Goal: Task Accomplishment & Management: Manage account settings

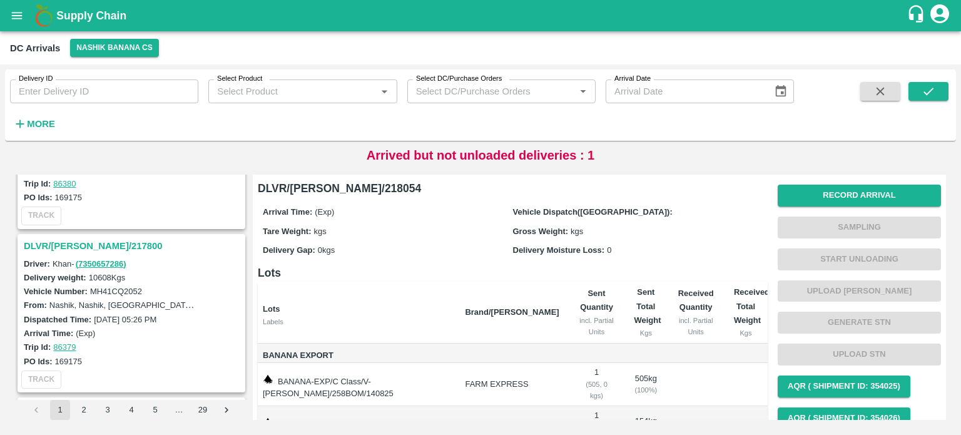
scroll to position [3051, 0]
click at [88, 238] on h3 "DLVR/[PERSON_NAME]/217800" at bounding box center [133, 246] width 219 height 16
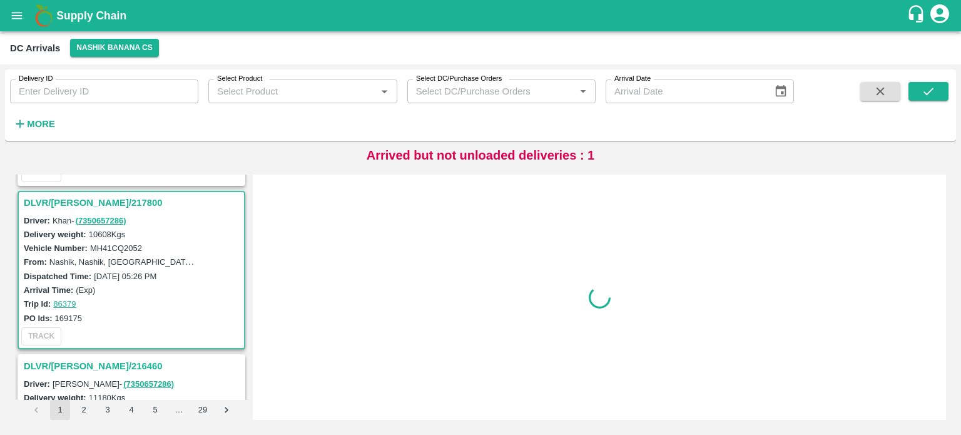
scroll to position [3097, 0]
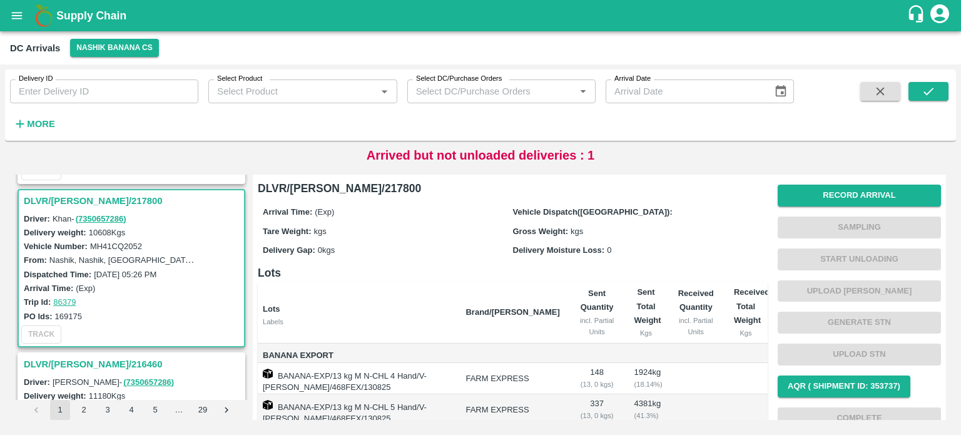
click at [126, 241] on label "MH41CQ2052" at bounding box center [116, 245] width 52 height 9
copy label "MH41CQ2052"
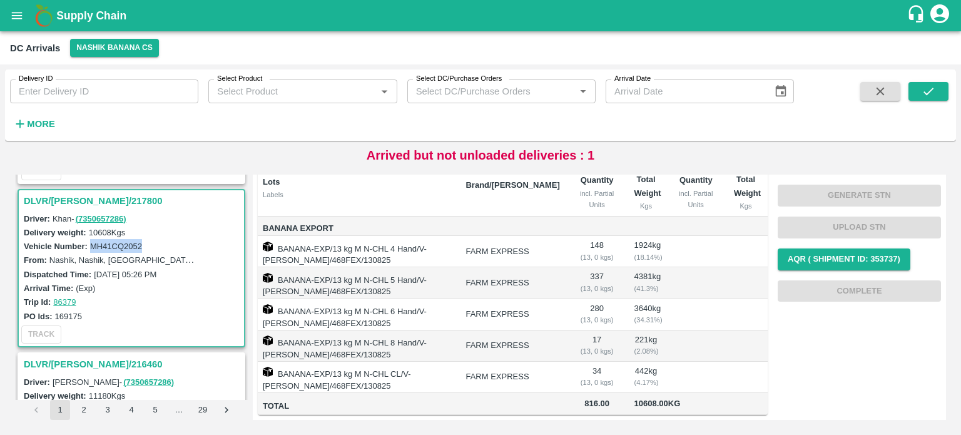
scroll to position [0, 0]
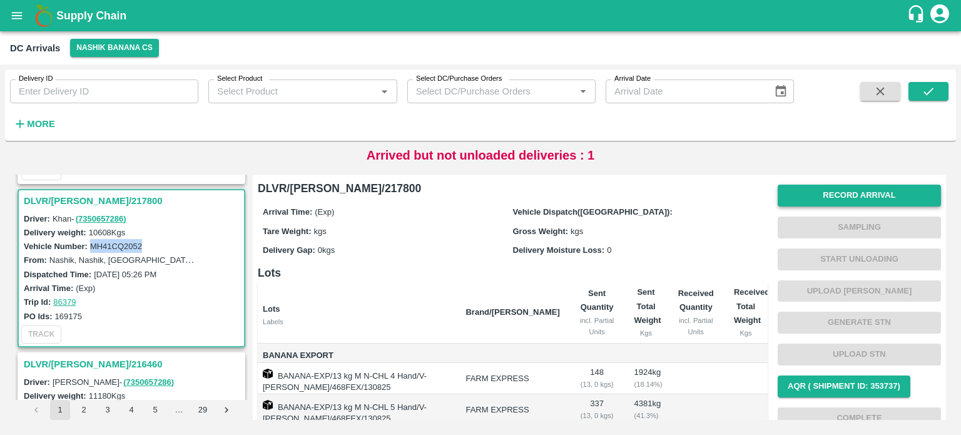
click at [844, 198] on button "Record Arrival" at bounding box center [858, 195] width 163 height 22
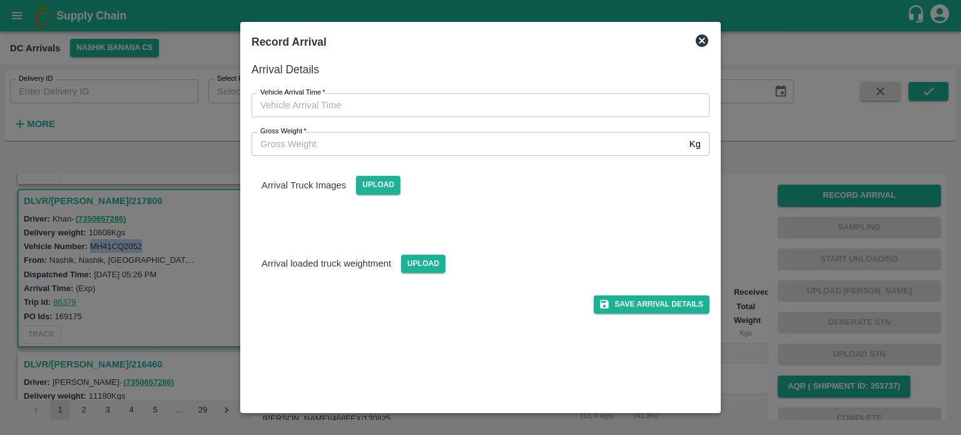
type input "DD/MM/YYYY hh:mm aa"
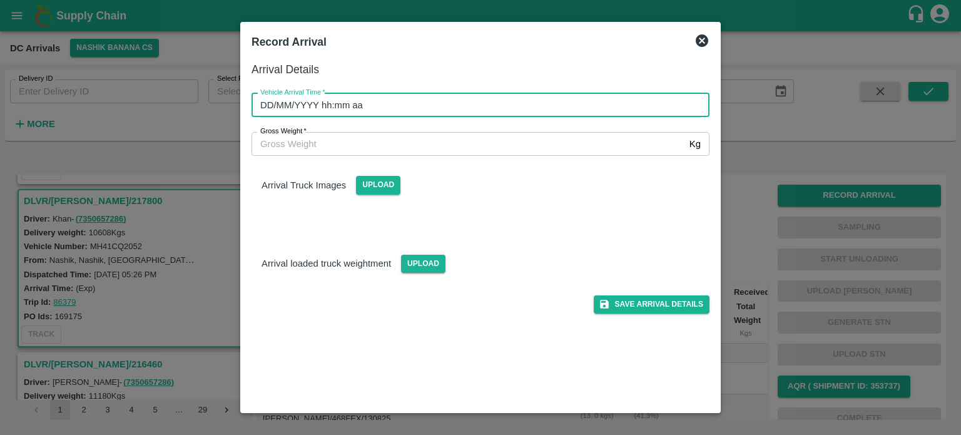
click at [517, 95] on input "DD/MM/YYYY hh:mm aa" at bounding box center [475, 105] width 449 height 24
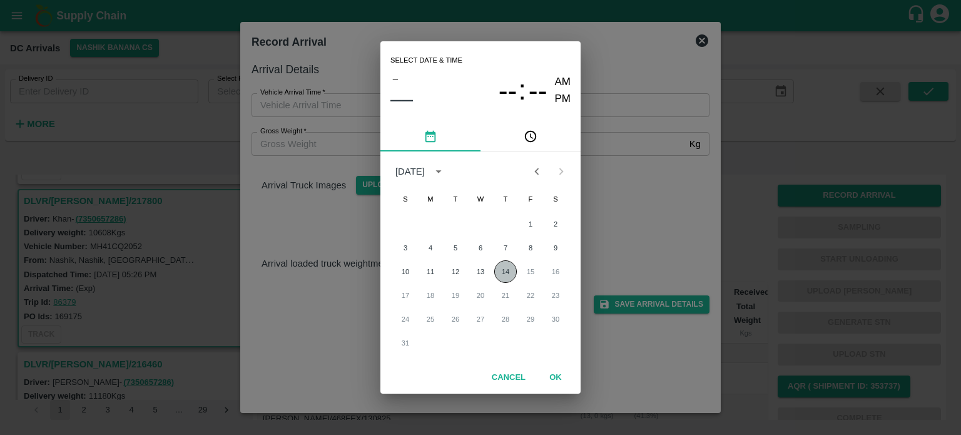
click at [502, 277] on button "14" at bounding box center [505, 271] width 23 height 23
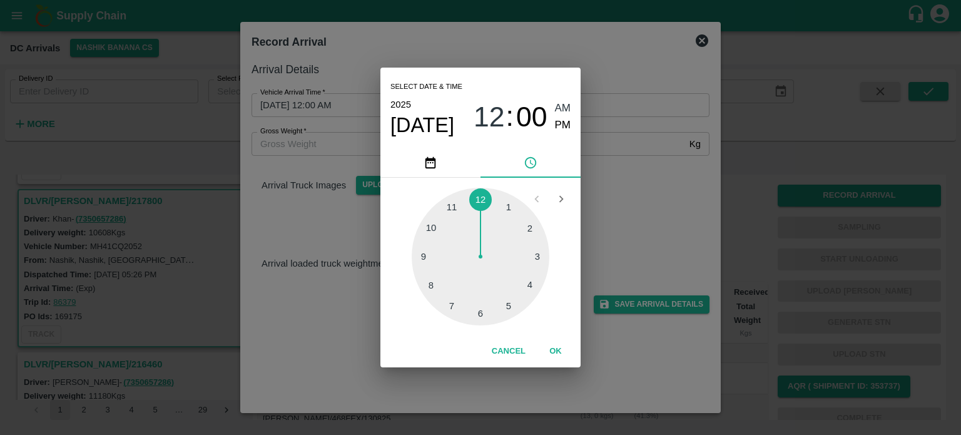
click at [480, 318] on div at bounding box center [481, 257] width 138 height 138
type input "[DATE] 06:00 AM"
click at [614, 240] on div "Select date & time [DATE] 06 : 00 AM PM 05 10 15 20 25 30 35 40 45 50 55 00 Can…" at bounding box center [480, 217] width 961 height 435
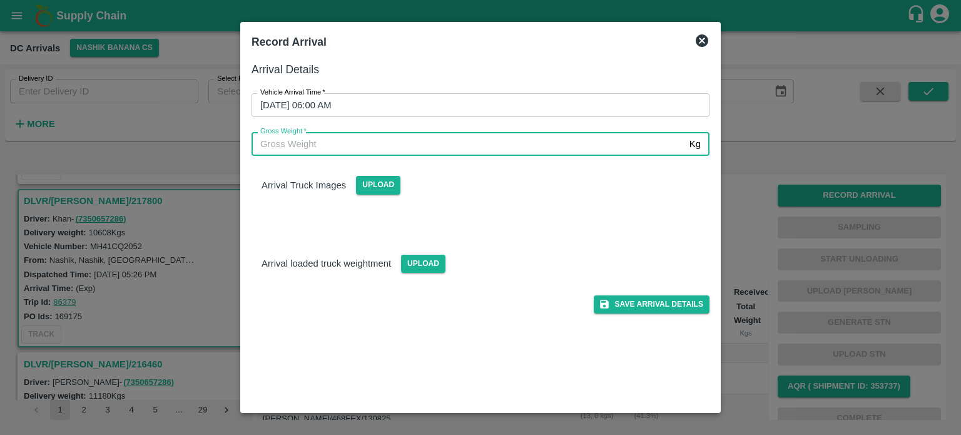
click at [343, 147] on input "Gross Weight   *" at bounding box center [467, 144] width 433 height 24
type input "17860"
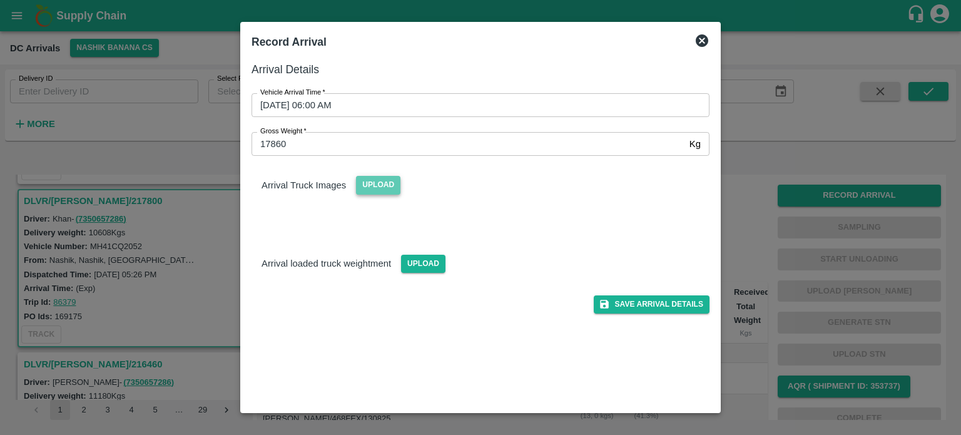
click at [380, 186] on span "Upload" at bounding box center [378, 185] width 44 height 18
click at [0, 0] on input "Upload" at bounding box center [0, 0] width 0 height 0
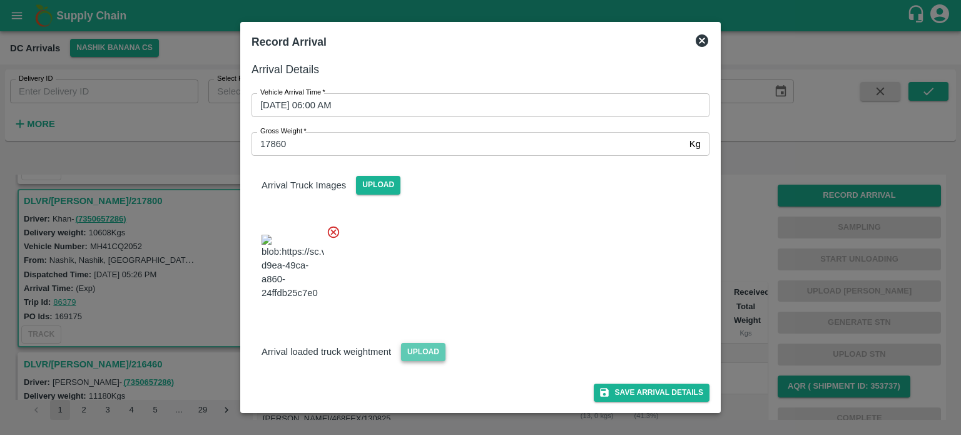
click at [418, 361] on span "Upload" at bounding box center [423, 352] width 44 height 18
click at [0, 0] on input "Upload" at bounding box center [0, 0] width 0 height 0
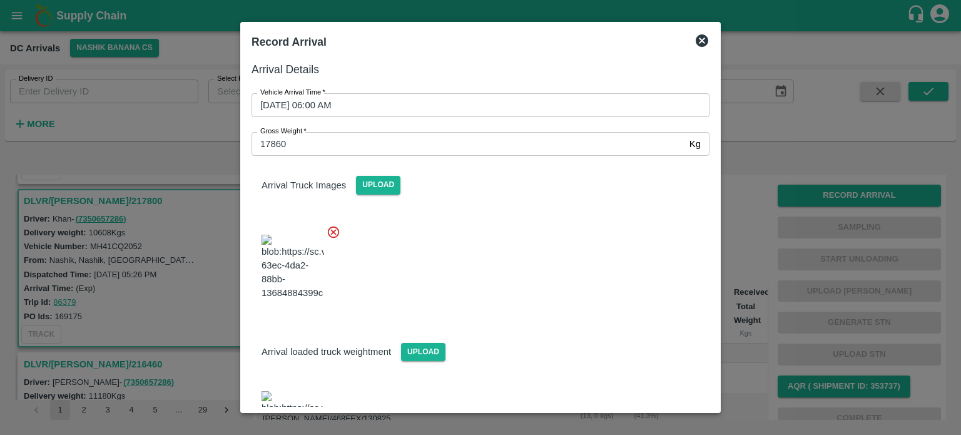
click at [488, 280] on div at bounding box center [475, 264] width 468 height 98
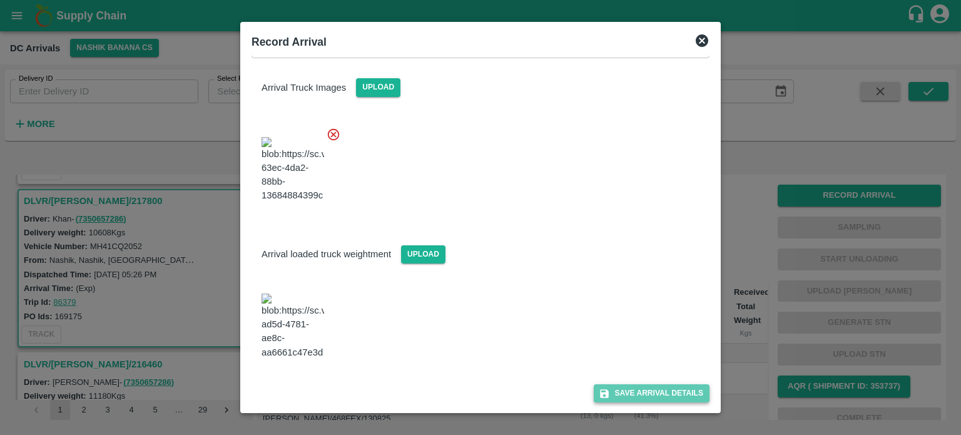
click at [652, 391] on button "Save Arrival Details" at bounding box center [652, 393] width 116 height 18
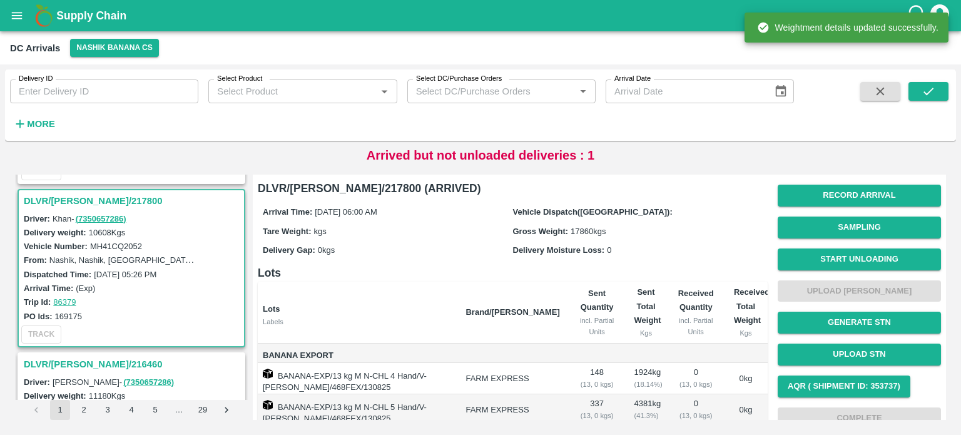
click at [853, 264] on button "Start Unloading" at bounding box center [858, 259] width 163 height 22
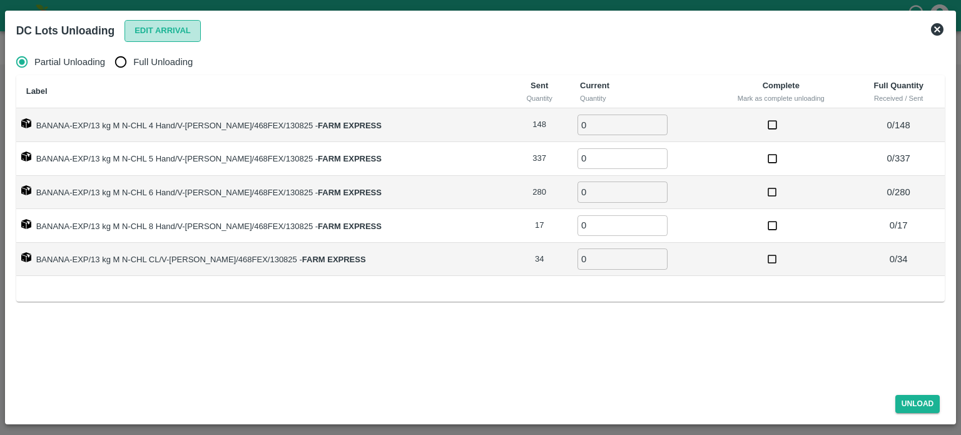
click at [154, 32] on button "Edit Arrival" at bounding box center [162, 31] width 76 height 22
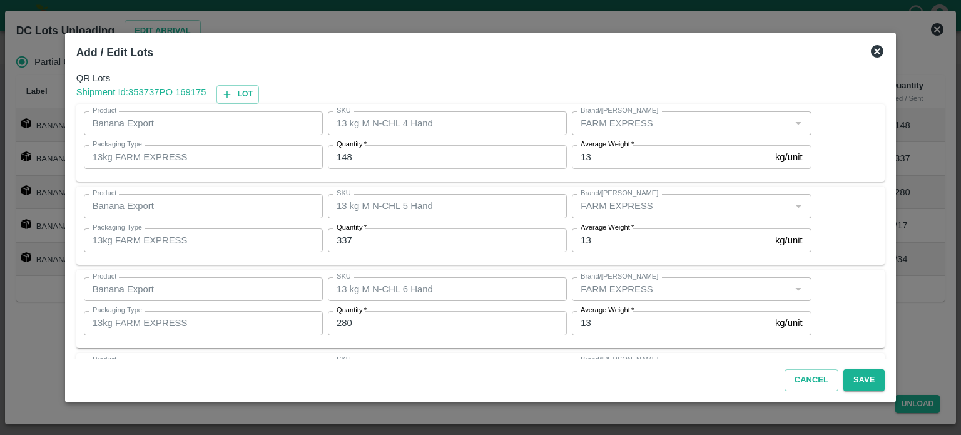
click at [346, 159] on input "148" at bounding box center [447, 157] width 239 height 24
type input "76"
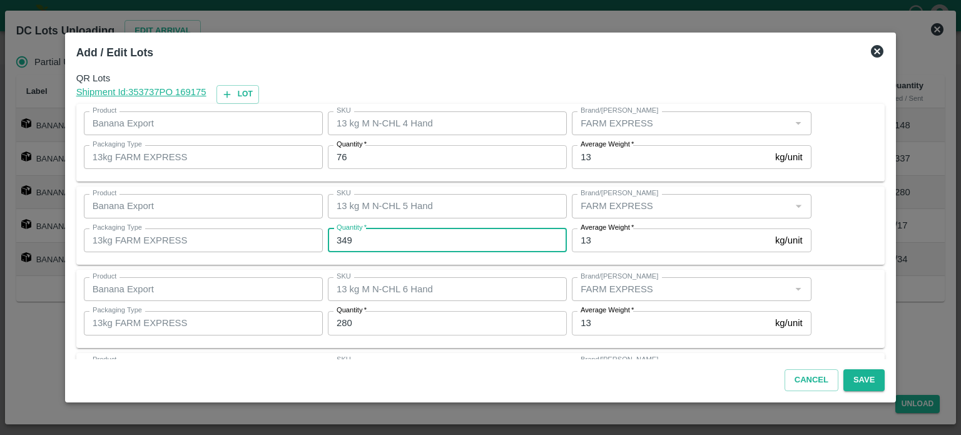
type input "349"
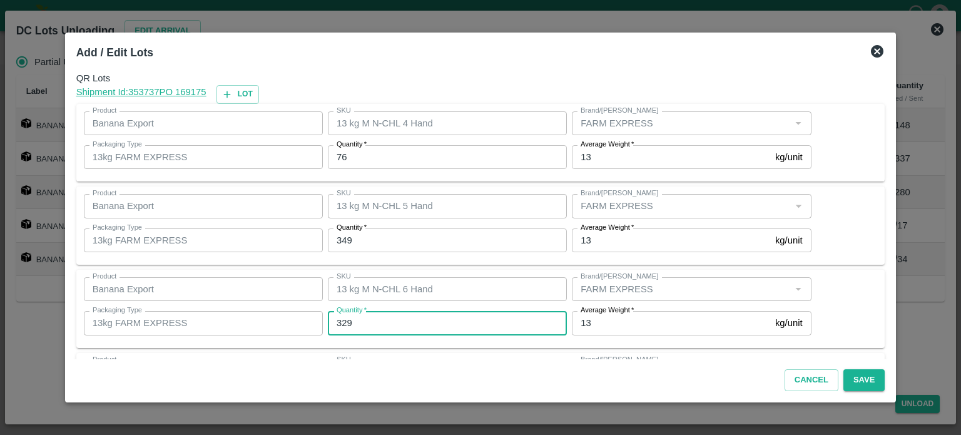
type input "329"
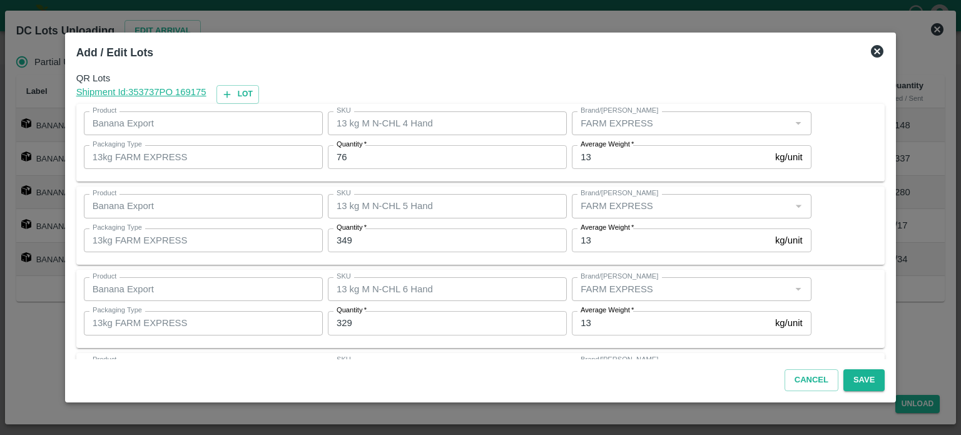
scroll to position [164, 0]
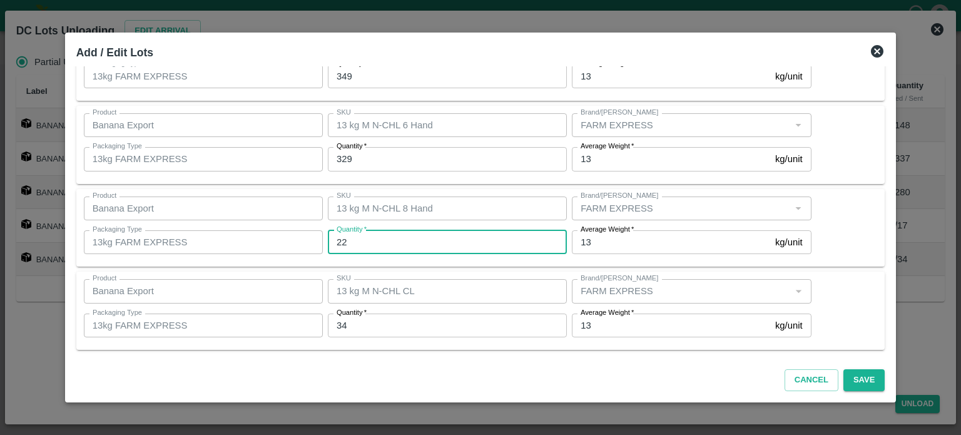
type input "22"
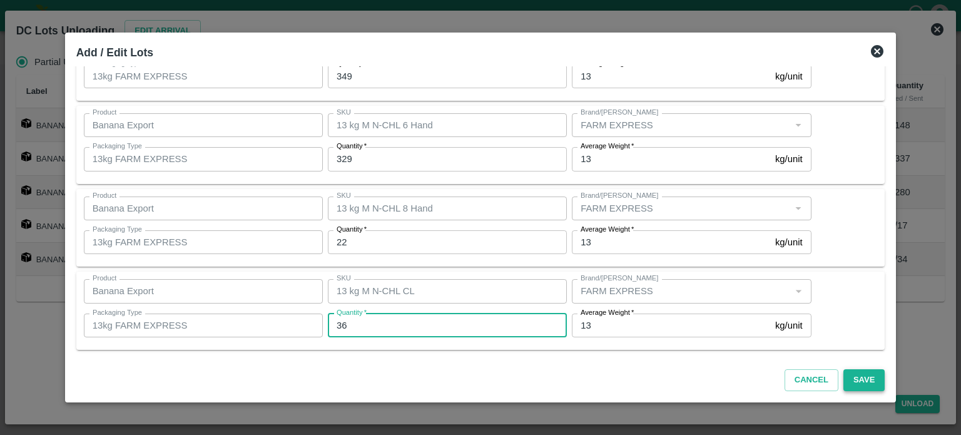
type input "36"
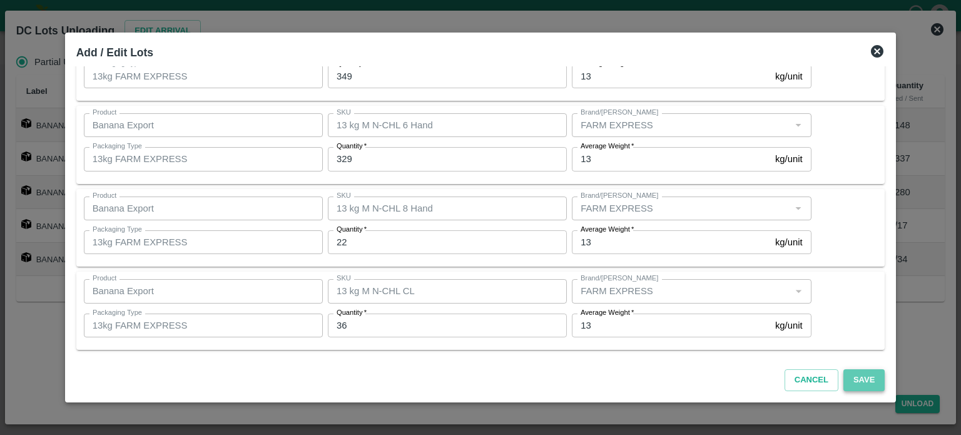
click at [848, 383] on button "Save" at bounding box center [863, 380] width 41 height 22
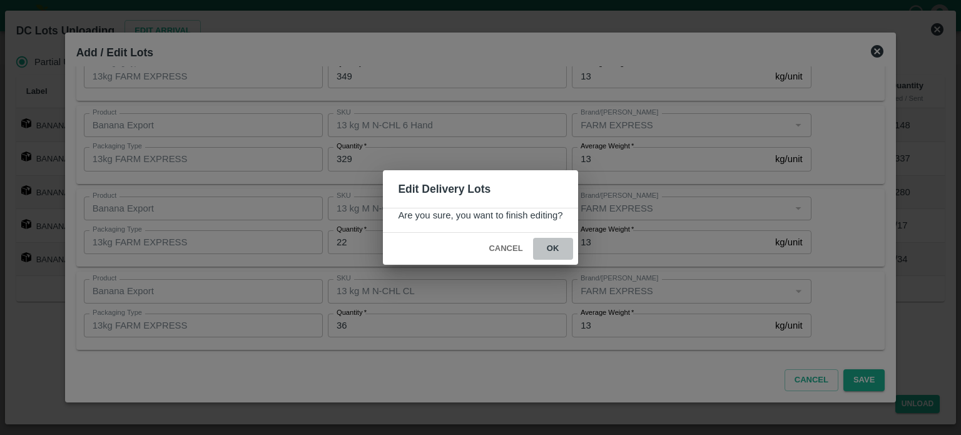
click at [553, 245] on button "ok" at bounding box center [553, 249] width 40 height 22
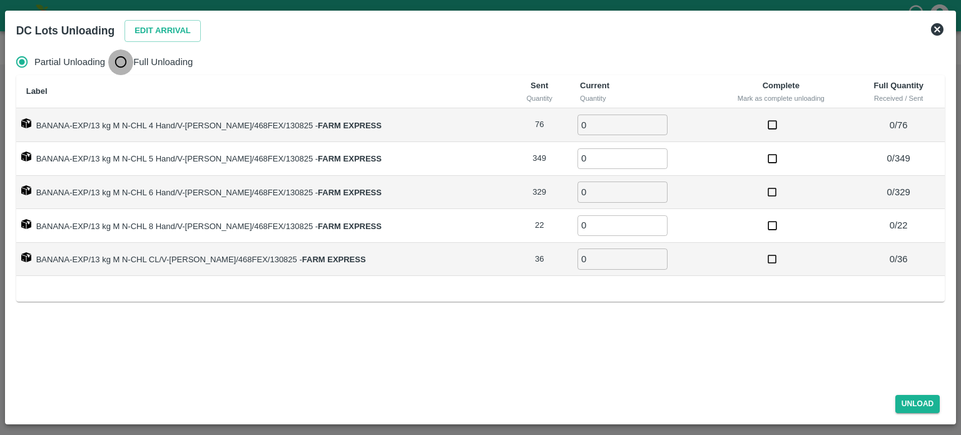
click at [125, 66] on input "Full Unloading" at bounding box center [120, 61] width 25 height 25
radio input "true"
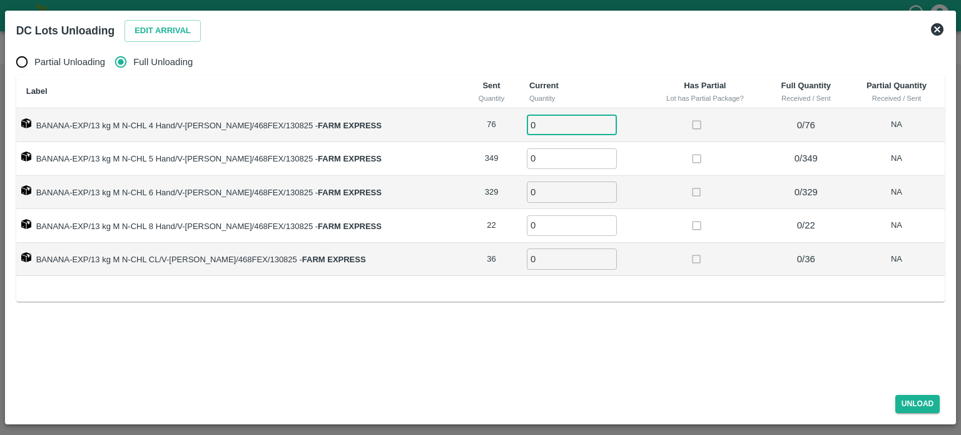
click at [547, 123] on input "0" at bounding box center [572, 124] width 90 height 21
type input "76"
type input "349"
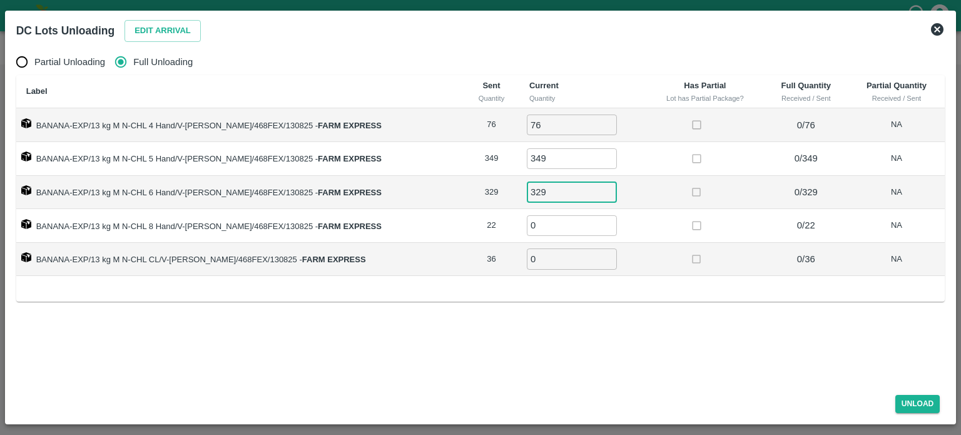
type input "329"
type input "22"
type input "36"
click at [909, 403] on button "Unload" at bounding box center [917, 404] width 45 height 18
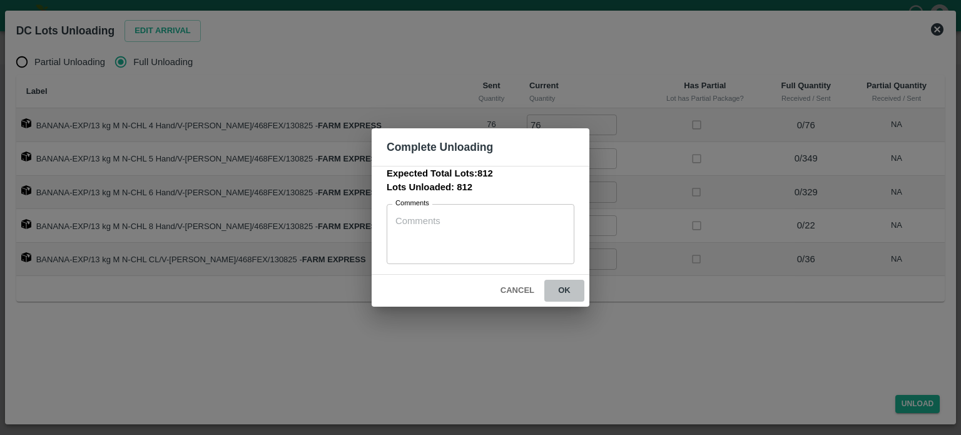
click at [561, 286] on button "ok" at bounding box center [564, 291] width 40 height 22
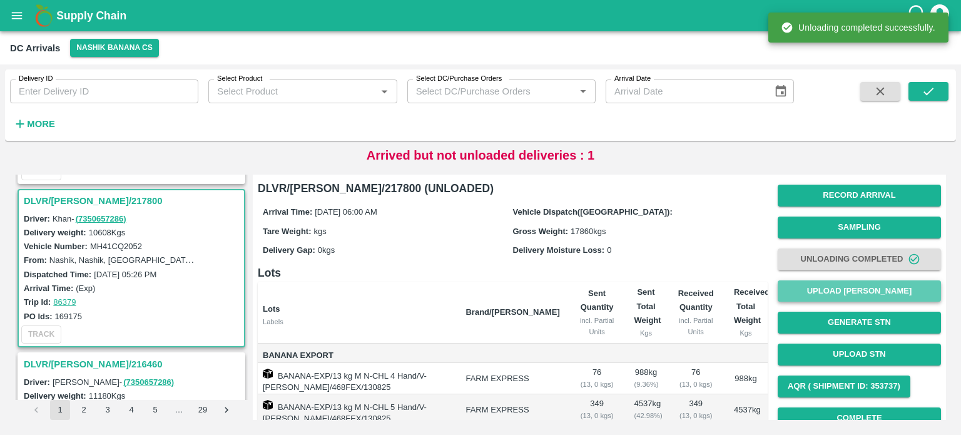
click at [862, 291] on button "Upload [PERSON_NAME]" at bounding box center [858, 291] width 163 height 22
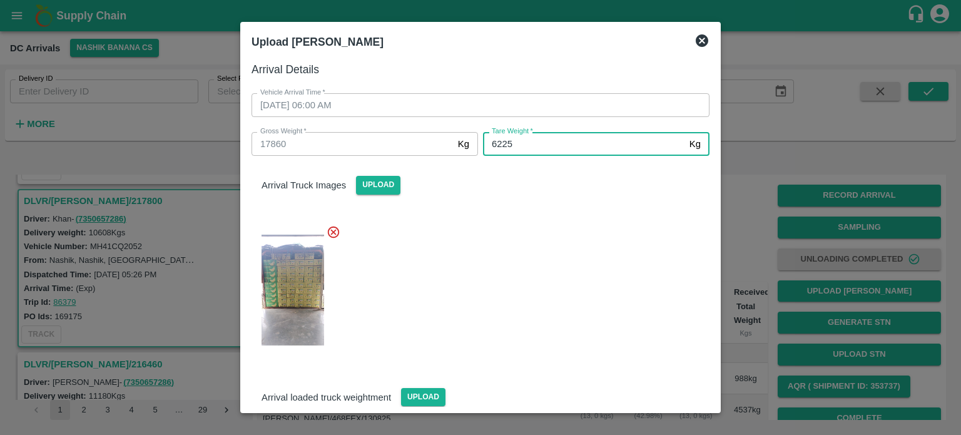
type input "6225"
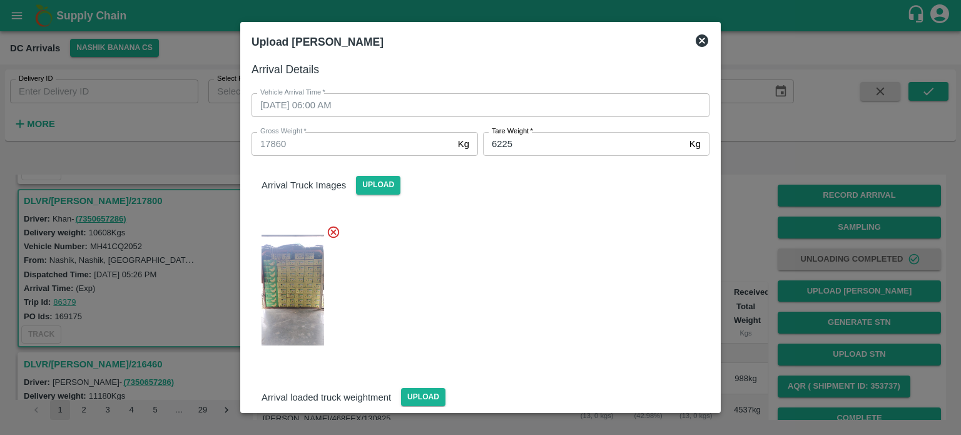
click at [528, 251] on div at bounding box center [475, 287] width 468 height 144
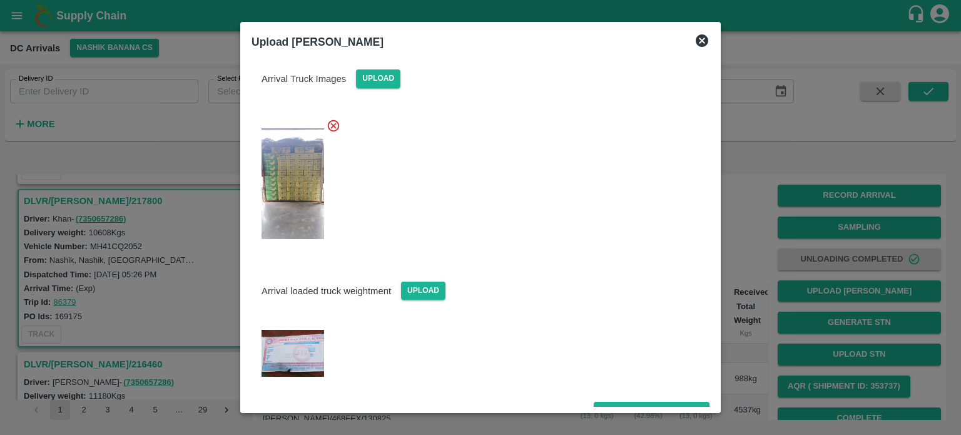
scroll to position [124, 0]
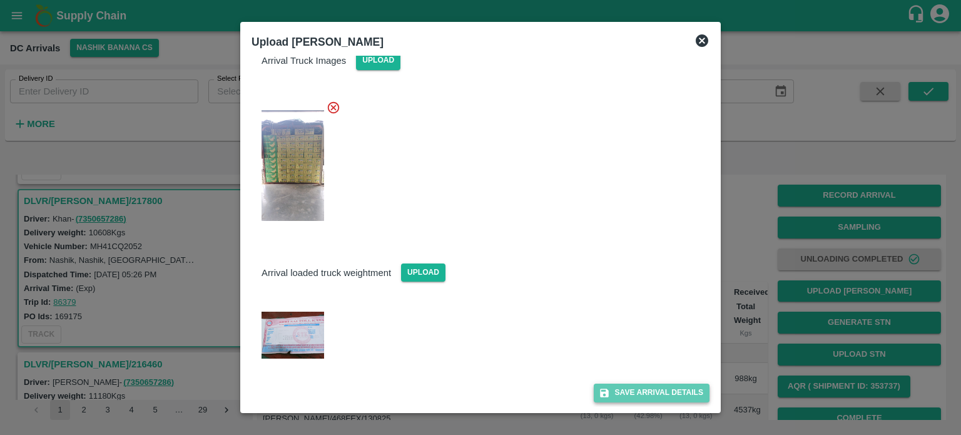
click at [642, 390] on button "Save Arrival Details" at bounding box center [652, 392] width 116 height 18
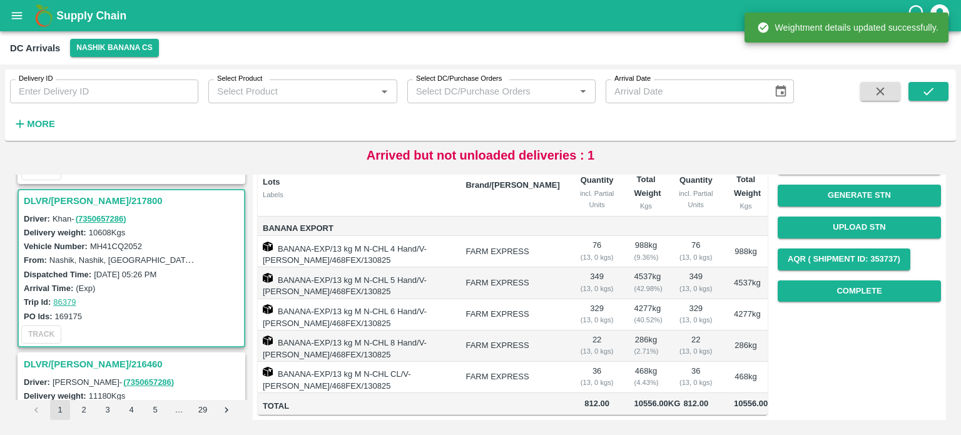
scroll to position [144, 0]
click at [856, 282] on button "Complete" at bounding box center [858, 291] width 163 height 22
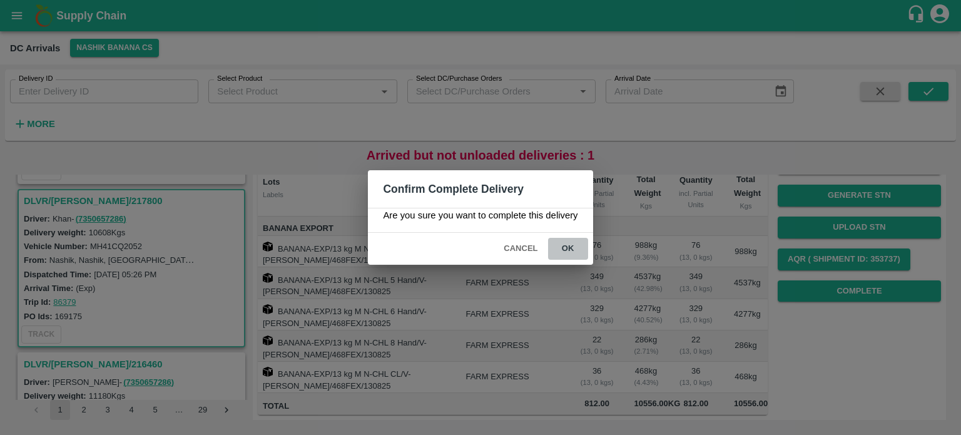
click at [564, 247] on button "ok" at bounding box center [568, 249] width 40 height 22
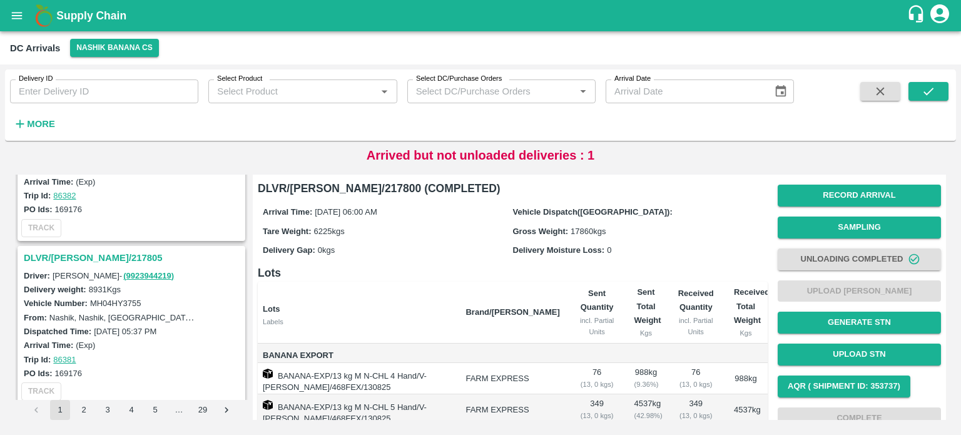
scroll to position [2712, 0]
click at [91, 251] on h3 "DLVR/[PERSON_NAME]/217805" at bounding box center [133, 259] width 219 height 16
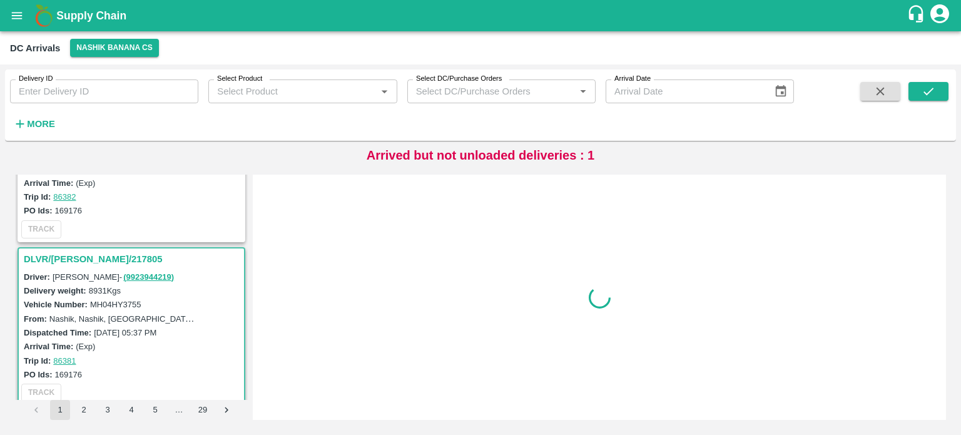
scroll to position [2772, 0]
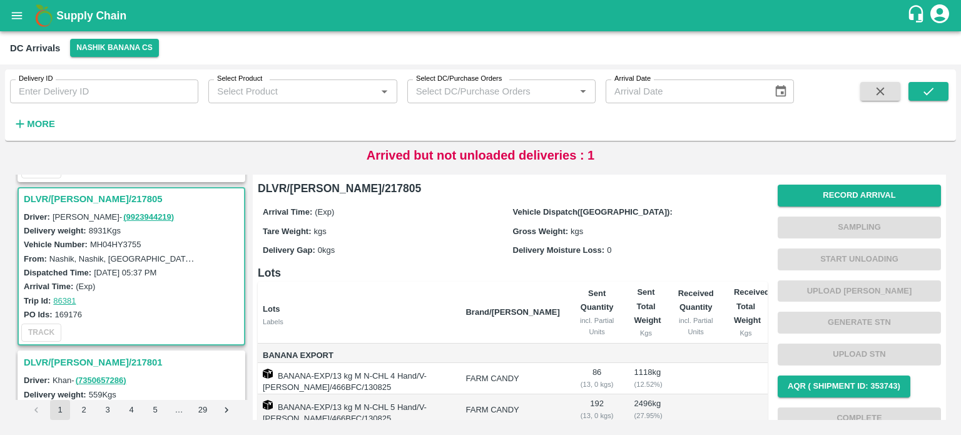
click at [128, 240] on label "MH04HY3755" at bounding box center [115, 244] width 51 height 9
copy label "MH04HY3755"
click at [128, 240] on label "MH04HY3755" at bounding box center [115, 244] width 51 height 9
click at [32, 124] on strong "More" at bounding box center [41, 124] width 28 height 10
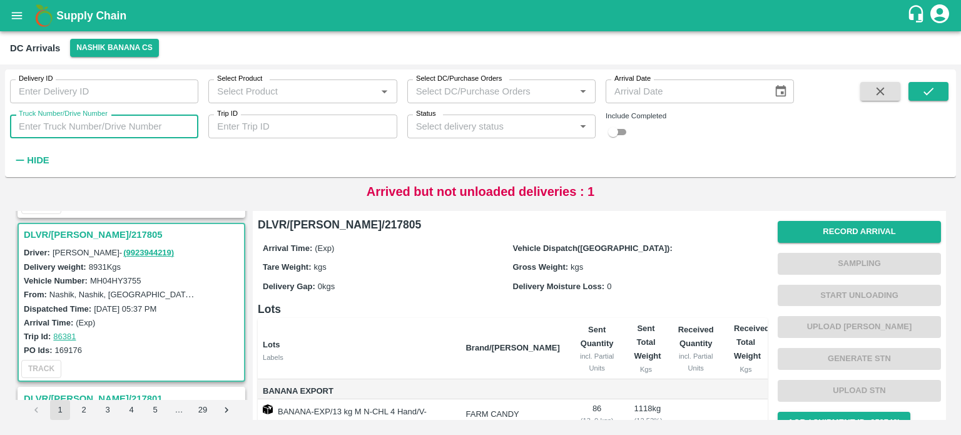
click at [65, 131] on input "Truck Number/Drive Number" at bounding box center [104, 126] width 188 height 24
type input "8574"
click at [622, 133] on input "checkbox" at bounding box center [612, 131] width 45 height 15
checkbox input "true"
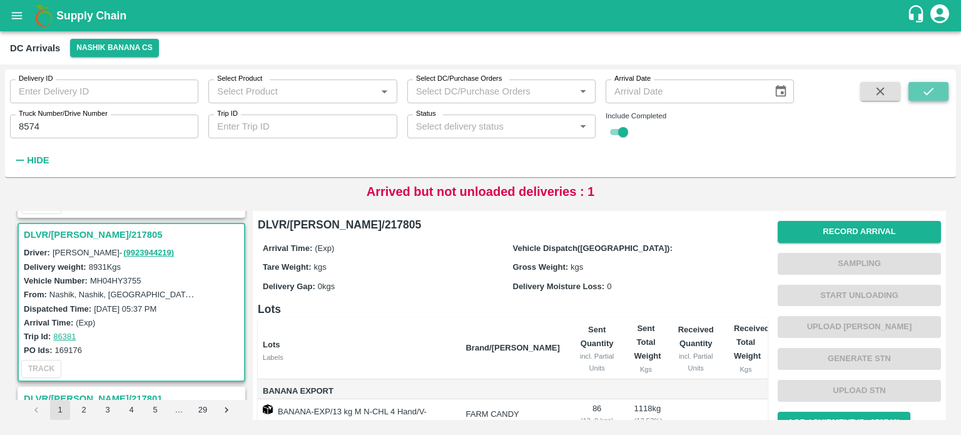
click at [922, 89] on icon "submit" at bounding box center [928, 91] width 14 height 14
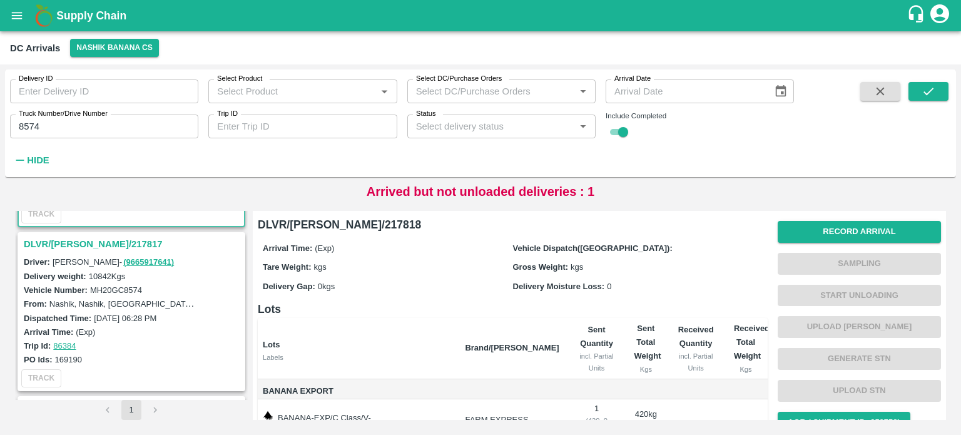
scroll to position [152, 0]
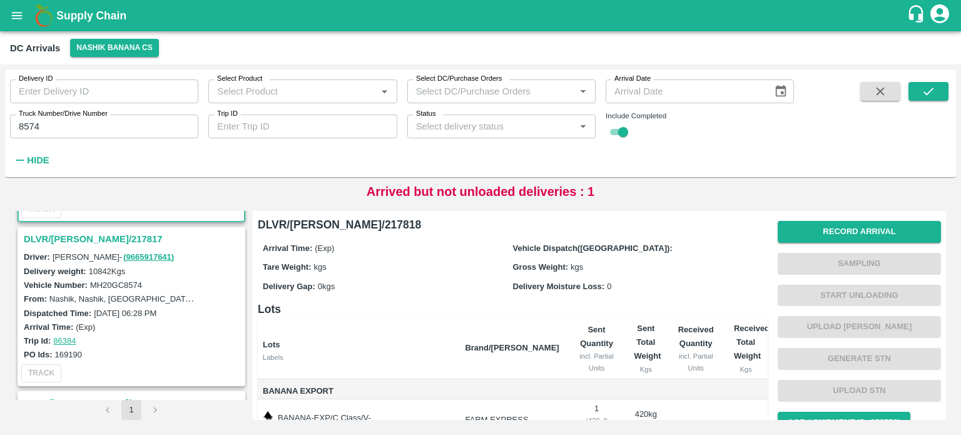
click at [73, 231] on h3 "DLVR/[PERSON_NAME]/217817" at bounding box center [133, 239] width 219 height 16
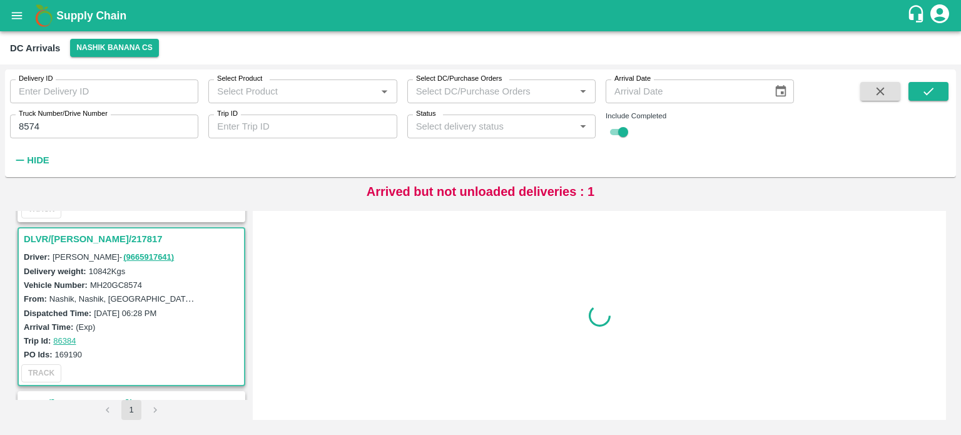
scroll to position [168, 0]
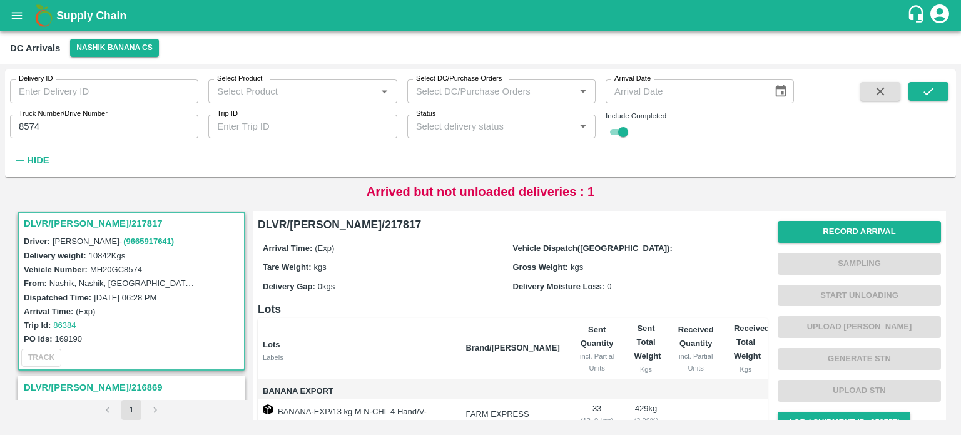
click at [124, 271] on label "MH20GC8574" at bounding box center [116, 269] width 52 height 9
copy label "MH20GC8574"
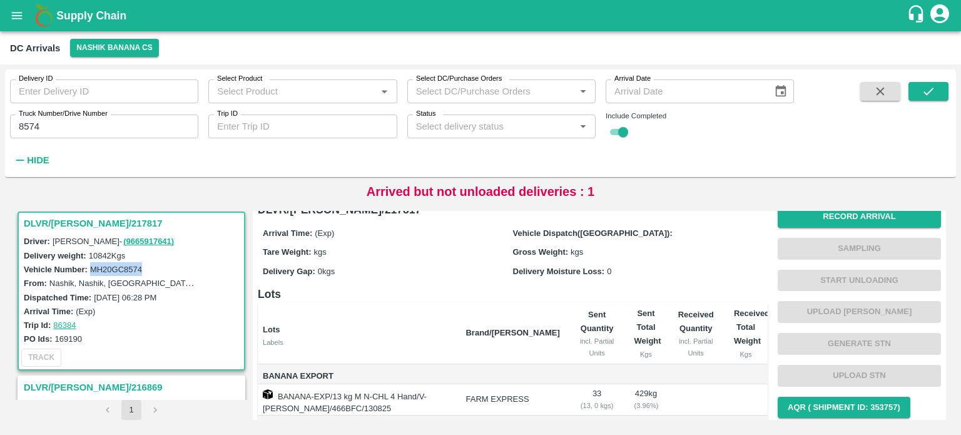
scroll to position [0, 0]
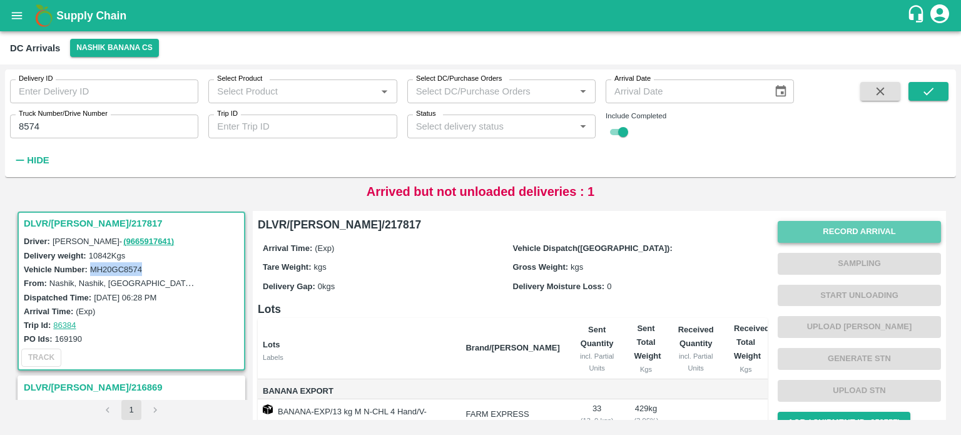
click at [860, 237] on button "Record Arrival" at bounding box center [858, 232] width 163 height 22
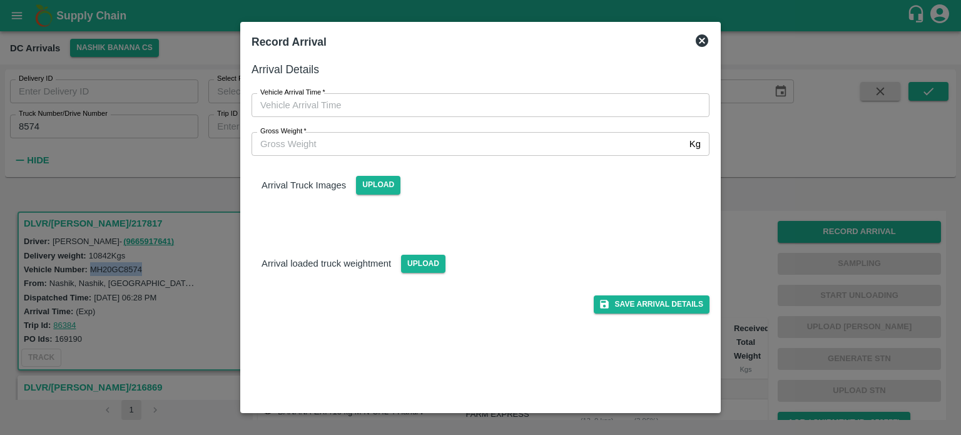
type input "DD/MM/YYYY hh:mm aa"
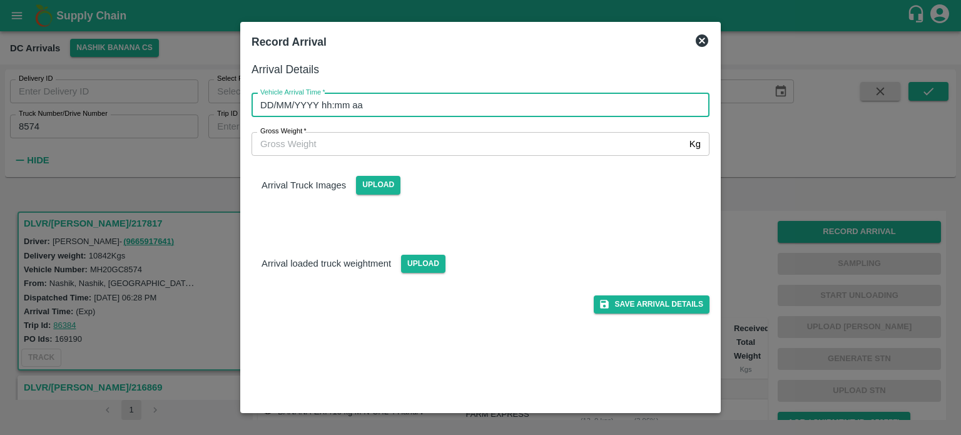
click at [518, 114] on input "DD/MM/YYYY hh:mm aa" at bounding box center [475, 105] width 449 height 24
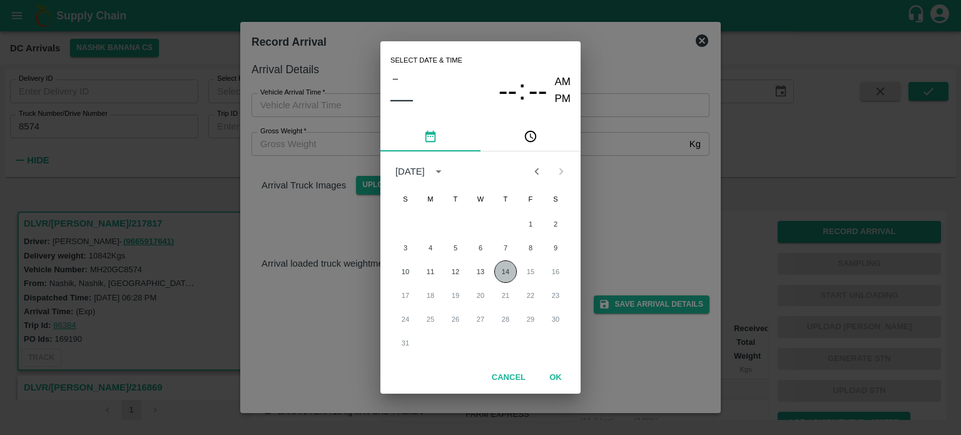
click at [502, 266] on button "14" at bounding box center [505, 271] width 23 height 23
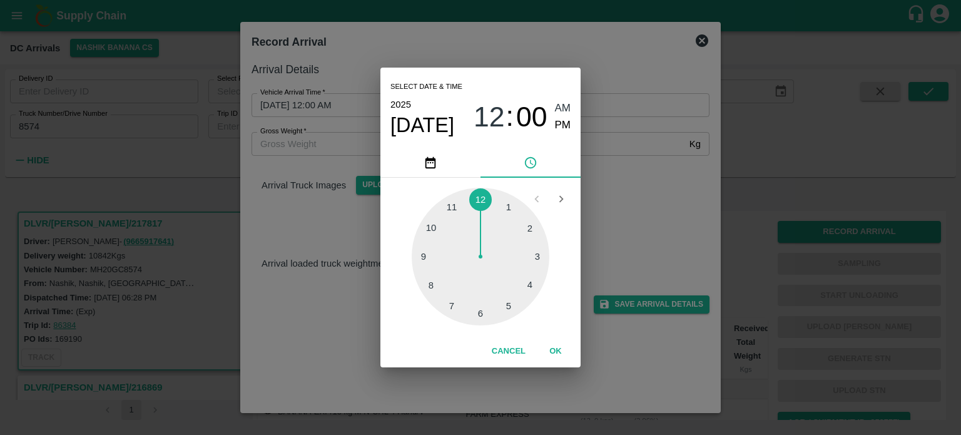
click at [454, 301] on div at bounding box center [481, 257] width 138 height 138
type input "[DATE] 07:00 AM"
click at [593, 250] on div "Select date & time [DATE] 07 : 00 AM PM 05 10 15 20 25 30 35 40 45 50 55 00 Can…" at bounding box center [480, 217] width 961 height 435
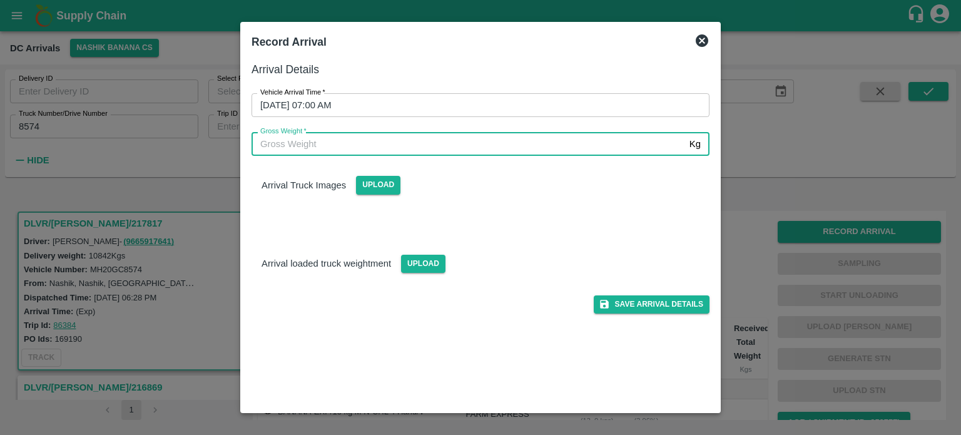
click at [344, 145] on input "Gross Weight   *" at bounding box center [467, 144] width 433 height 24
type input "18070"
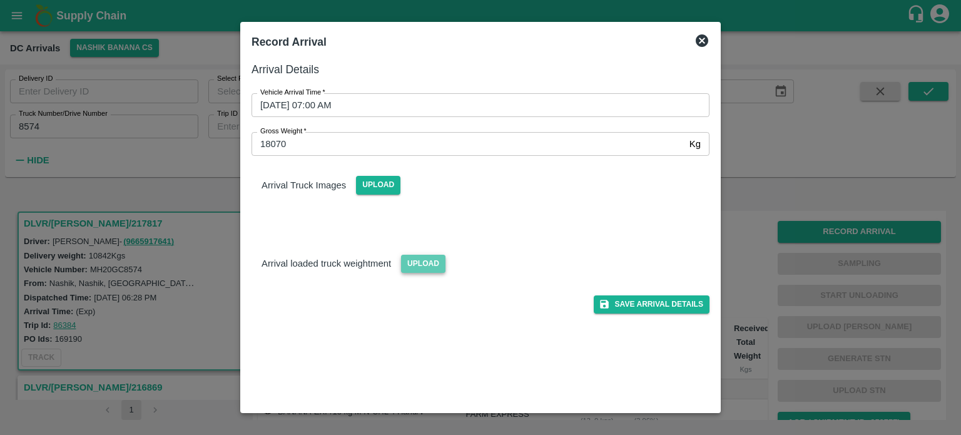
click at [425, 264] on span "Upload" at bounding box center [423, 264] width 44 height 18
click at [0, 0] on input "Upload" at bounding box center [0, 0] width 0 height 0
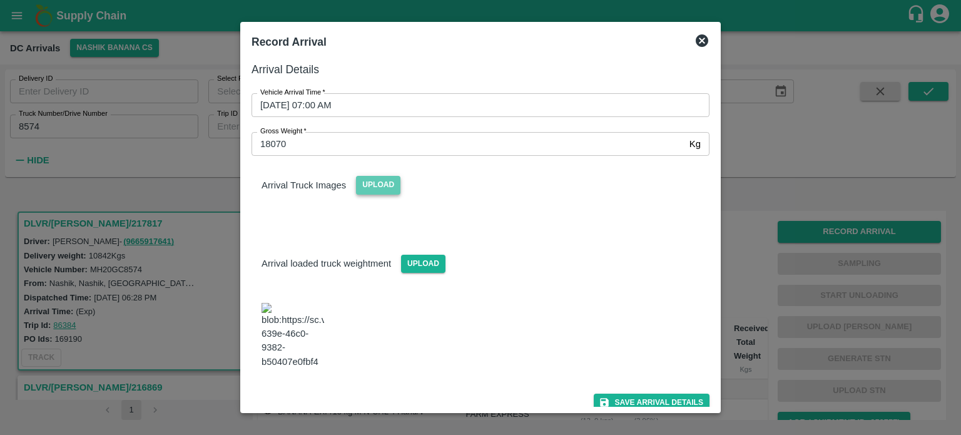
click at [382, 190] on span "Upload" at bounding box center [378, 185] width 44 height 18
click at [0, 0] on input "Upload" at bounding box center [0, 0] width 0 height 0
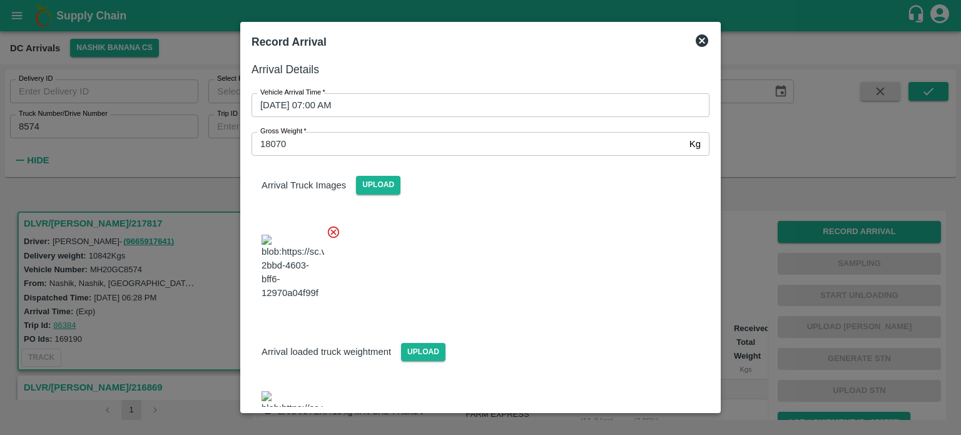
click at [614, 301] on div at bounding box center [475, 264] width 468 height 98
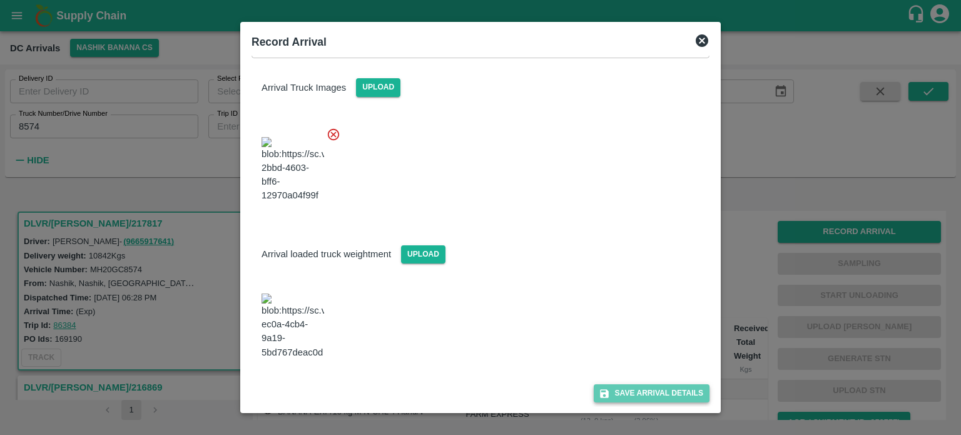
click at [640, 392] on button "Save Arrival Details" at bounding box center [652, 393] width 116 height 18
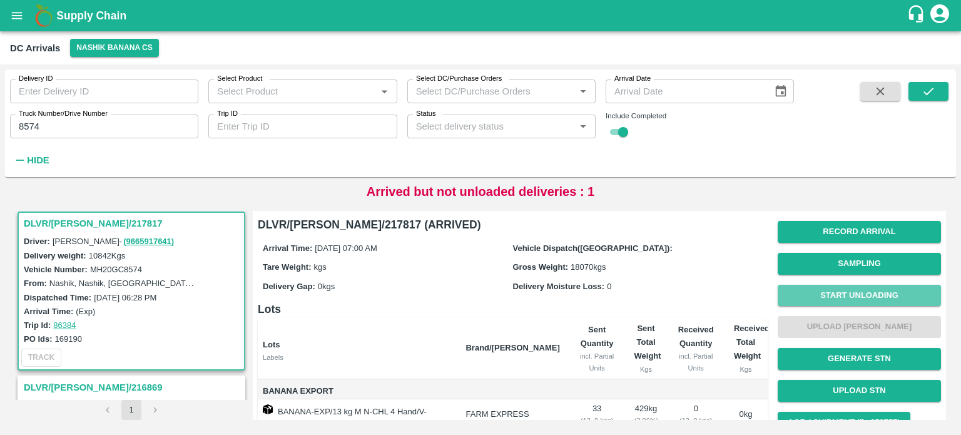
click at [844, 295] on button "Start Unloading" at bounding box center [858, 296] width 163 height 22
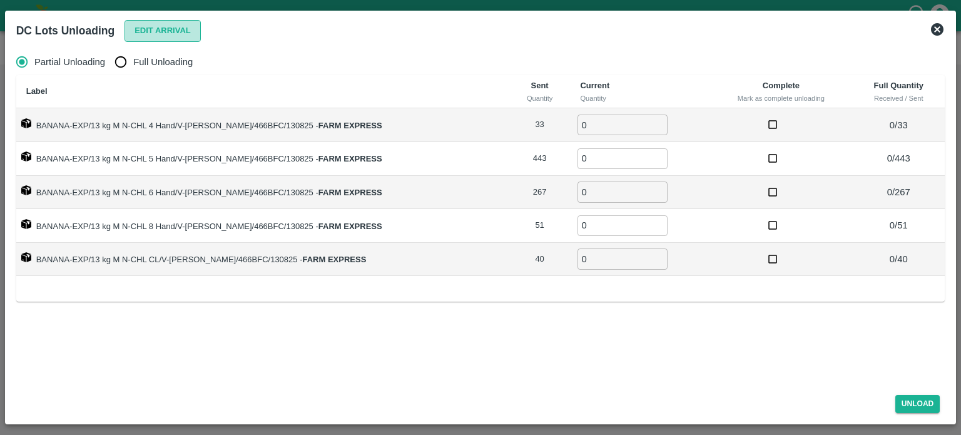
click at [159, 26] on button "Edit Arrival" at bounding box center [162, 31] width 76 height 22
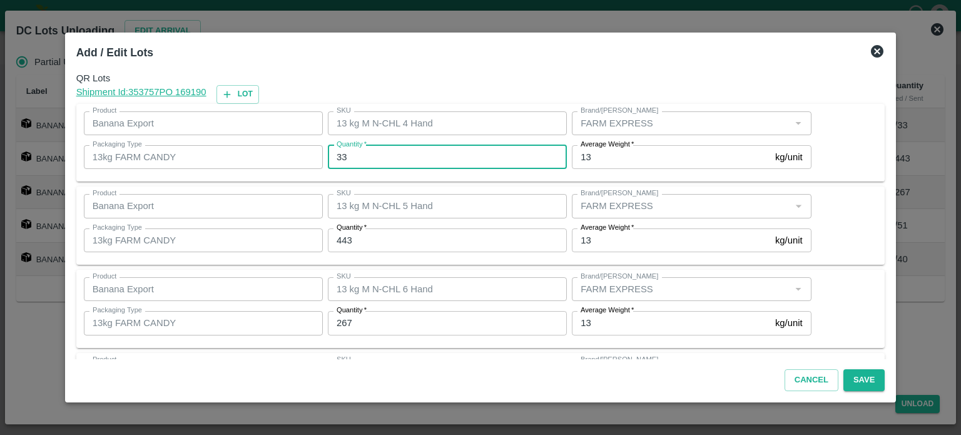
click at [345, 159] on input "33" at bounding box center [447, 157] width 239 height 24
type input "13"
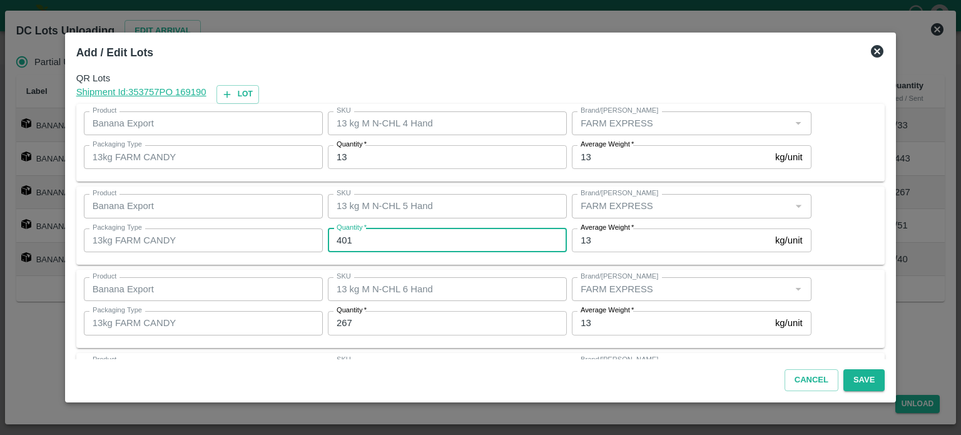
type input "401"
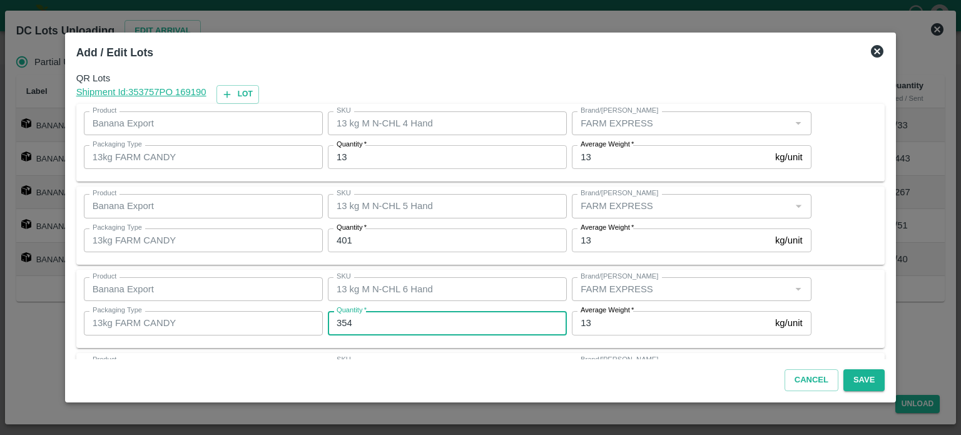
type input "354"
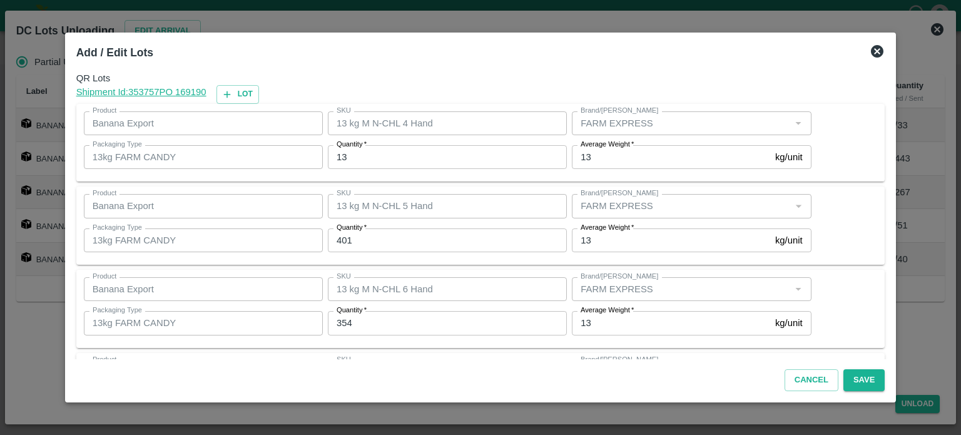
scroll to position [164, 0]
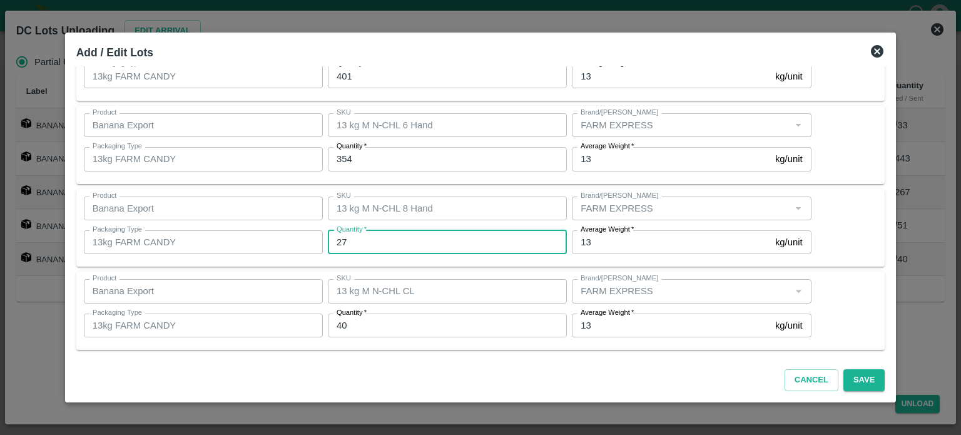
type input "27"
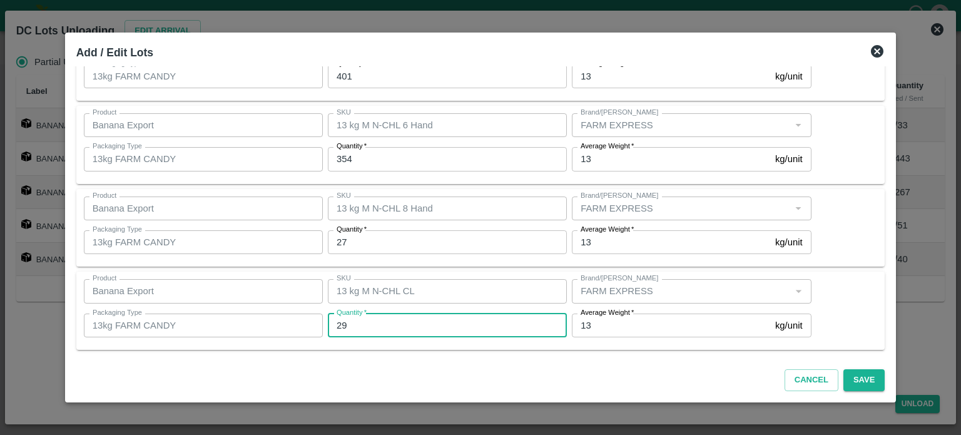
type input "29"
